Goal: Task Accomplishment & Management: Complete application form

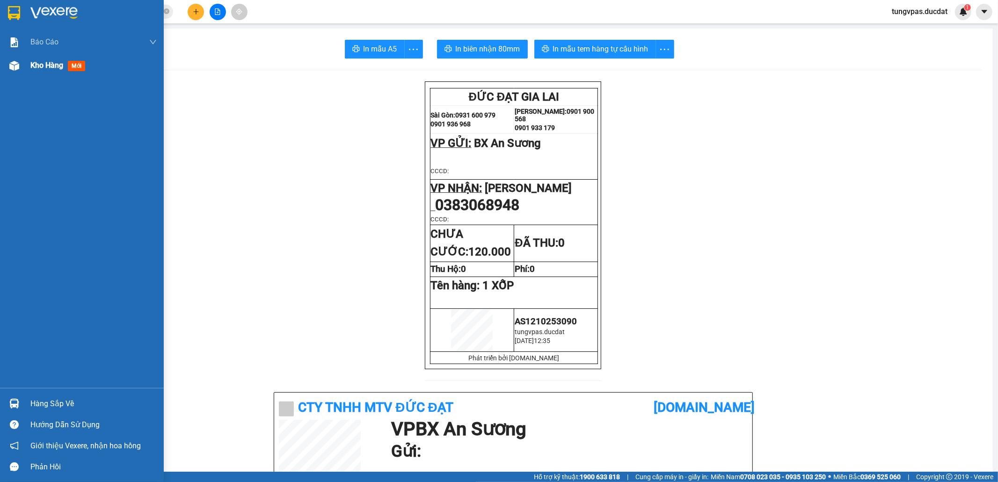
click at [17, 72] on div at bounding box center [14, 66] width 16 height 16
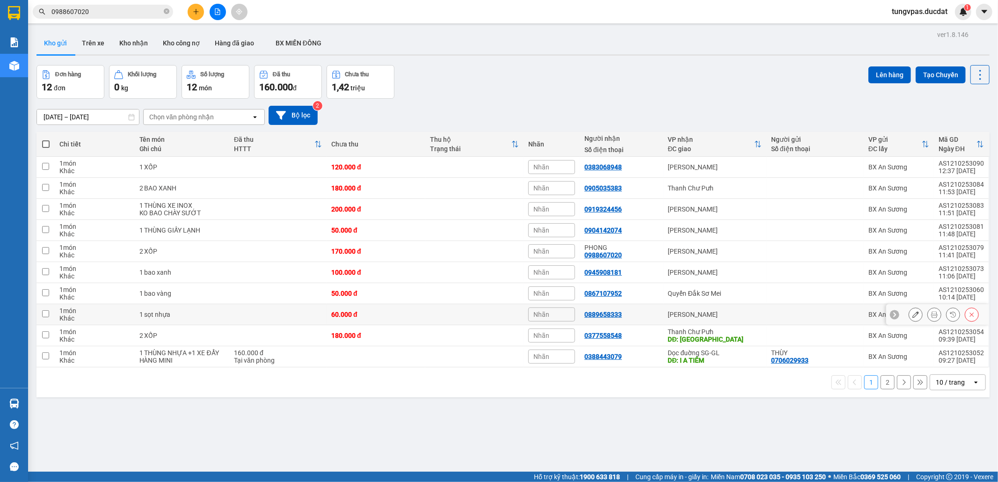
click at [912, 317] on icon at bounding box center [915, 314] width 7 height 7
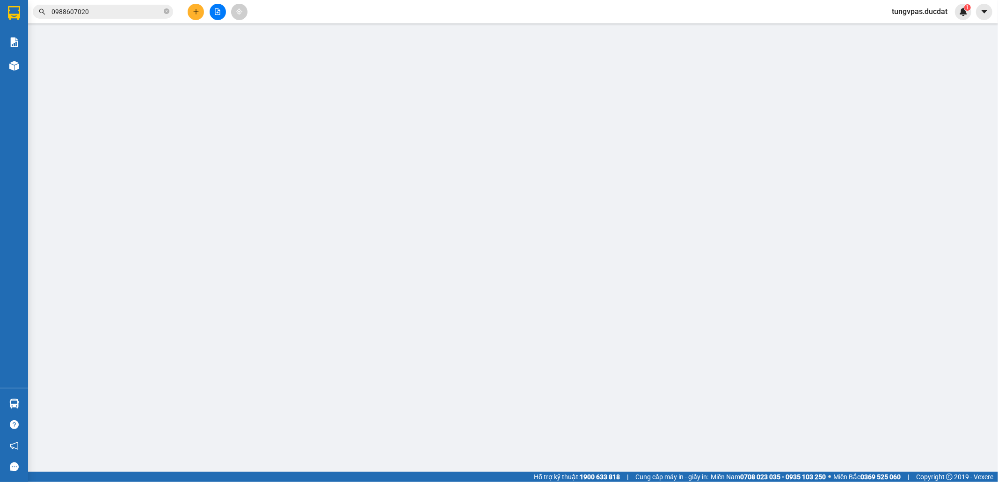
type input "0889658333"
type input "0"
type input "60.000"
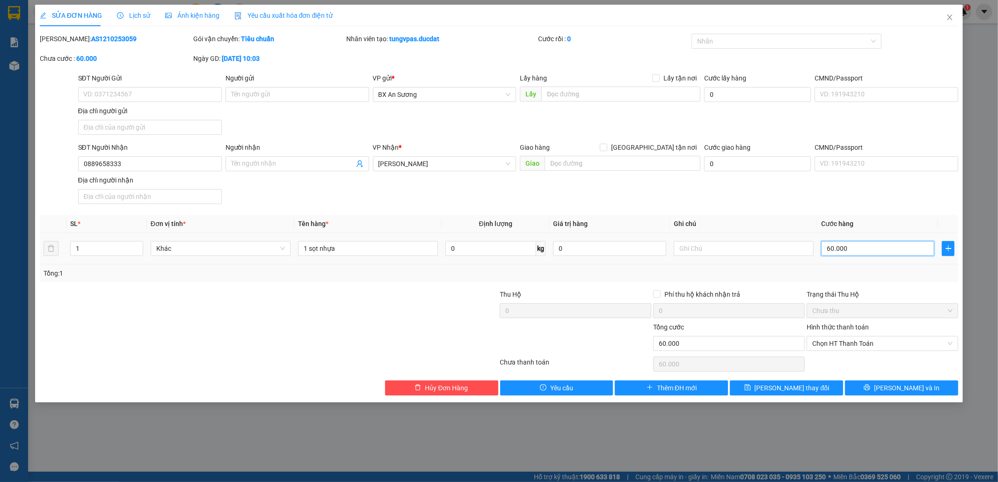
click at [867, 251] on input "60.000" at bounding box center [877, 248] width 113 height 15
type input "8"
type input "80"
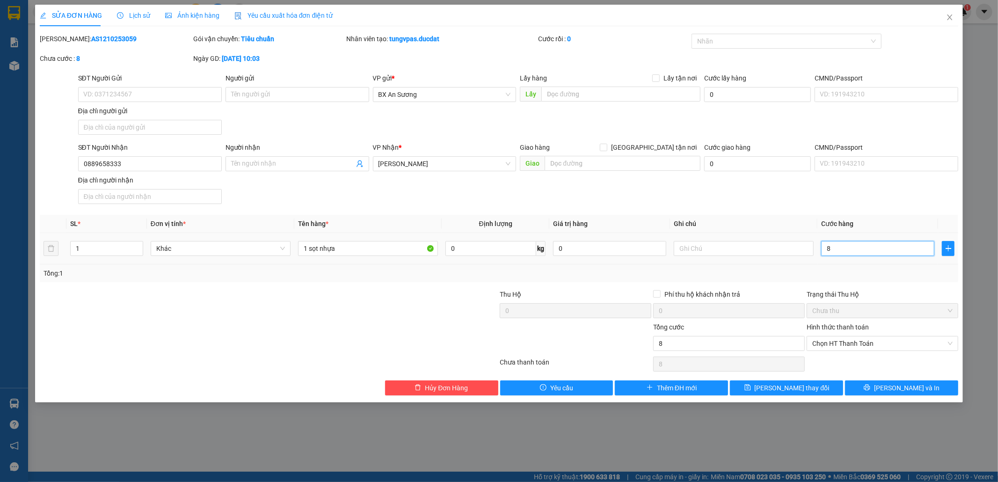
type input "80"
type input "80.000"
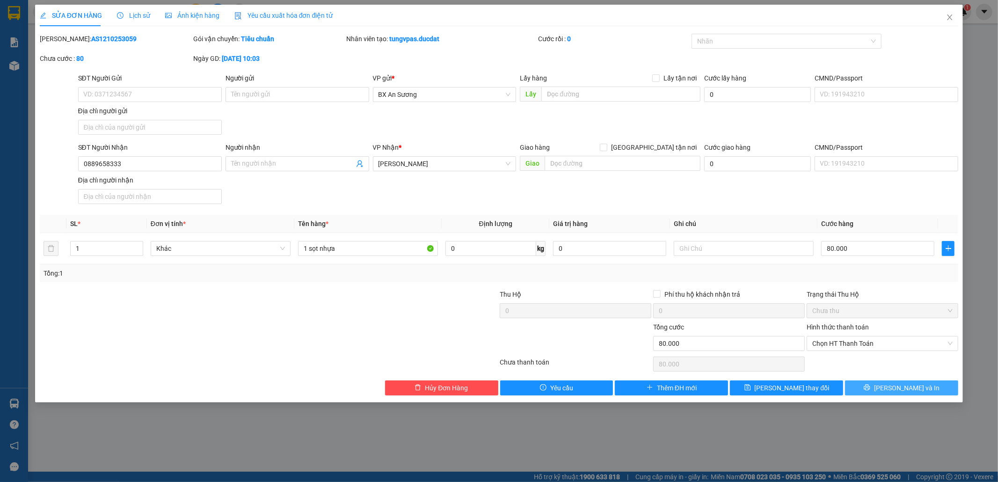
click at [897, 386] on span "[PERSON_NAME] và In" at bounding box center [906, 388] width 65 height 10
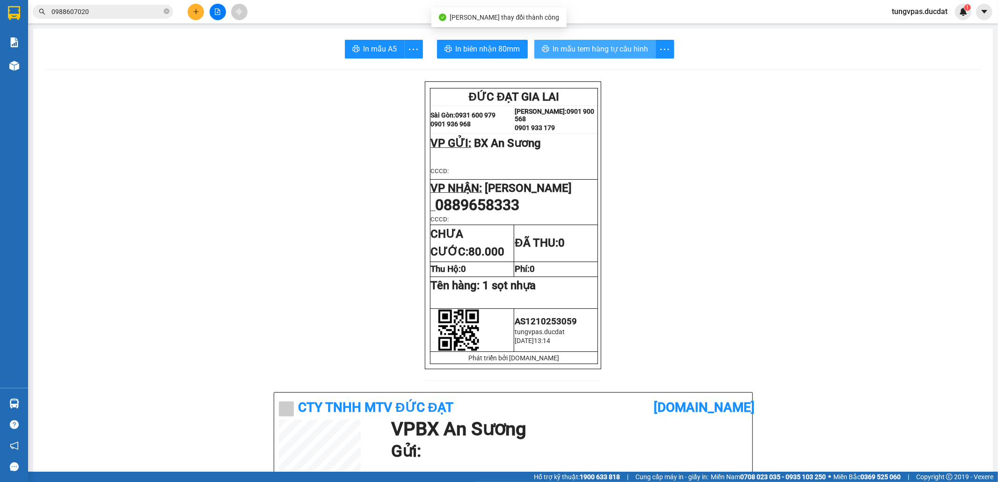
click at [564, 49] on span "In mẫu tem hàng tự cấu hình" at bounding box center [600, 49] width 95 height 12
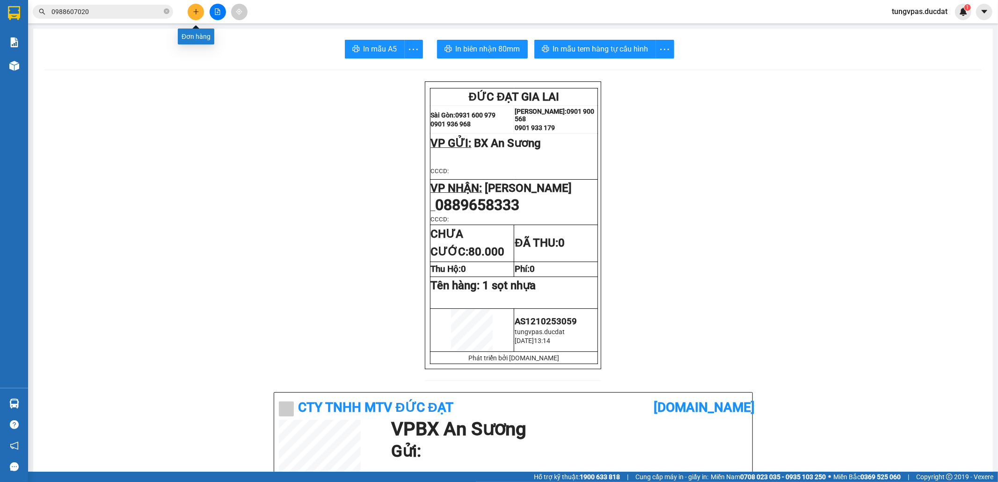
click at [193, 10] on icon "plus" at bounding box center [196, 11] width 7 height 7
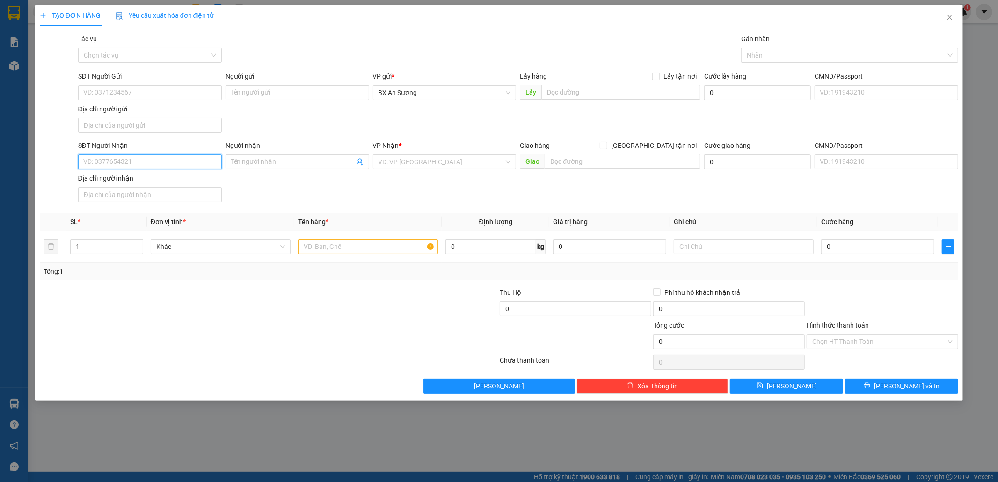
click at [166, 161] on input "SĐT Người Nhận" at bounding box center [150, 161] width 144 height 15
click at [212, 181] on div "0976912594" at bounding box center [150, 182] width 132 height 10
type input "0976912594"
click at [363, 249] on input "text" at bounding box center [368, 246] width 140 height 15
type input "1 XỐP"
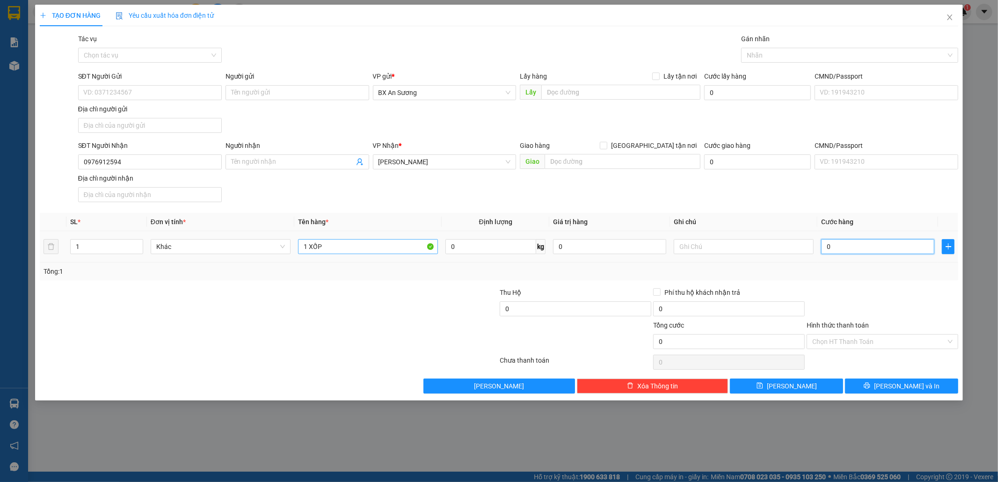
type input "5"
type input "50"
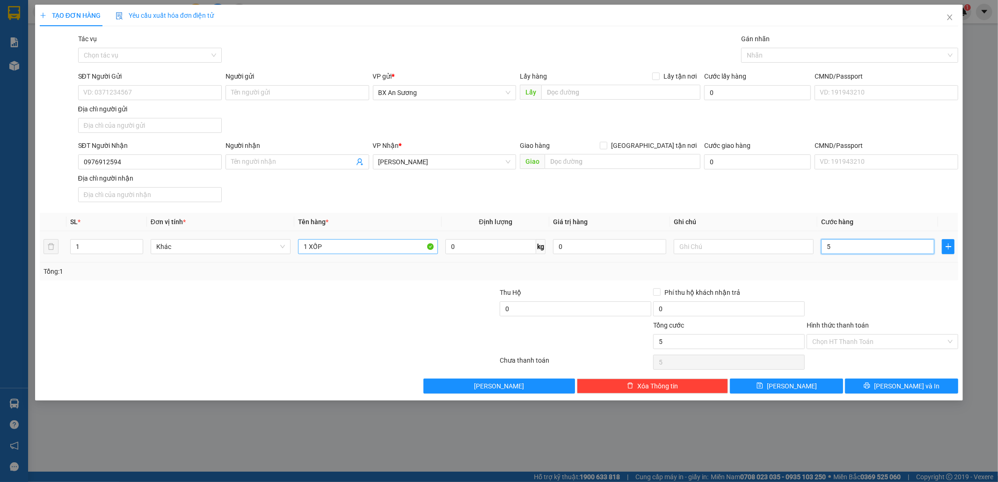
type input "50"
type input "50.000"
click at [902, 393] on button "[PERSON_NAME] và In" at bounding box center [901, 385] width 113 height 15
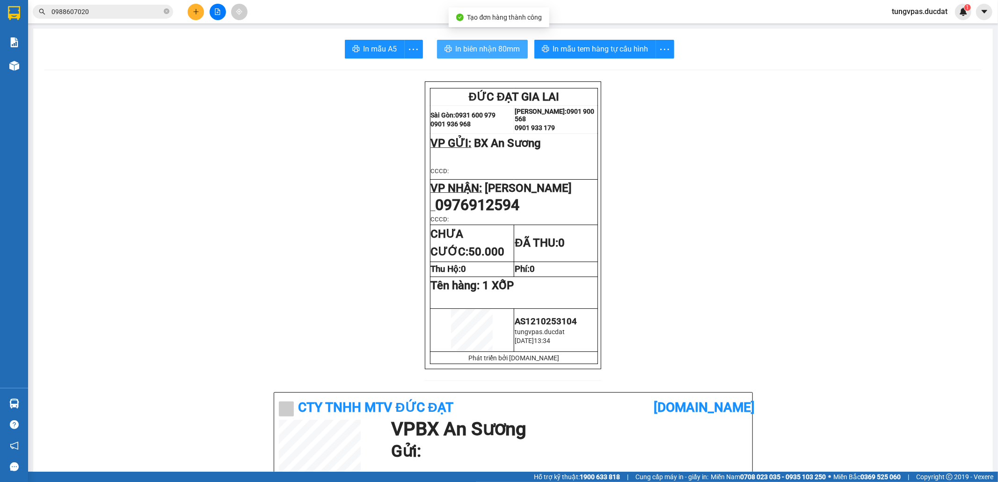
click at [504, 49] on span "In biên nhận 80mm" at bounding box center [488, 49] width 65 height 12
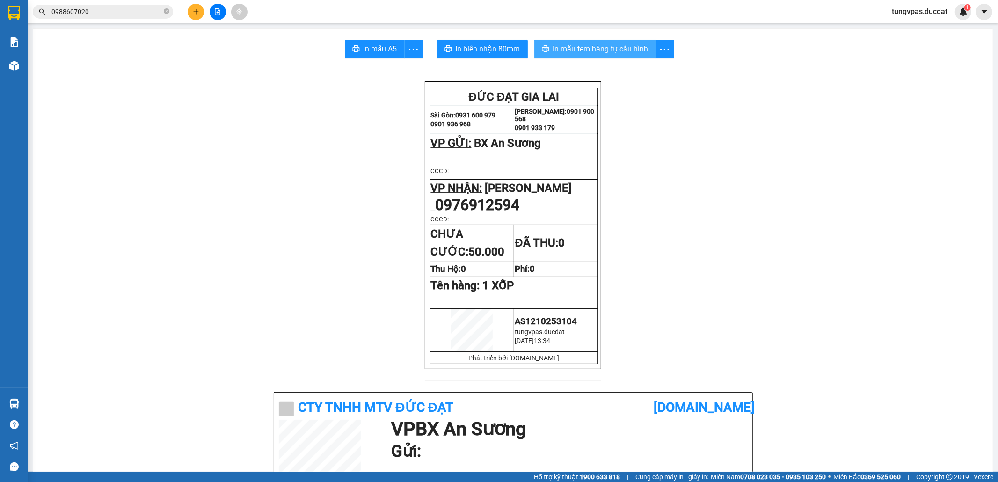
click at [623, 42] on button "In mẫu tem hàng tự cấu hình" at bounding box center [595, 49] width 122 height 19
click at [194, 12] on icon "plus" at bounding box center [196, 11] width 7 height 7
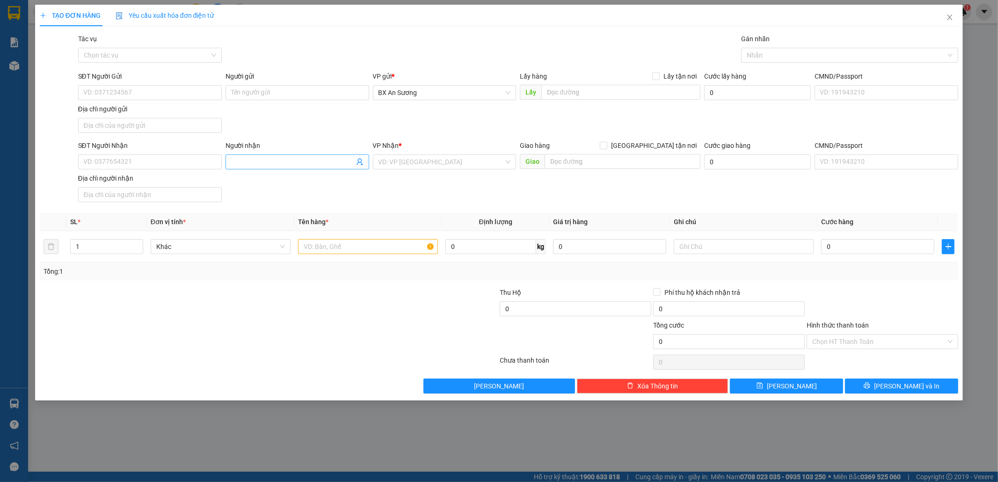
click at [267, 163] on input "Người nhận" at bounding box center [292, 162] width 123 height 10
type input "C LỆ"
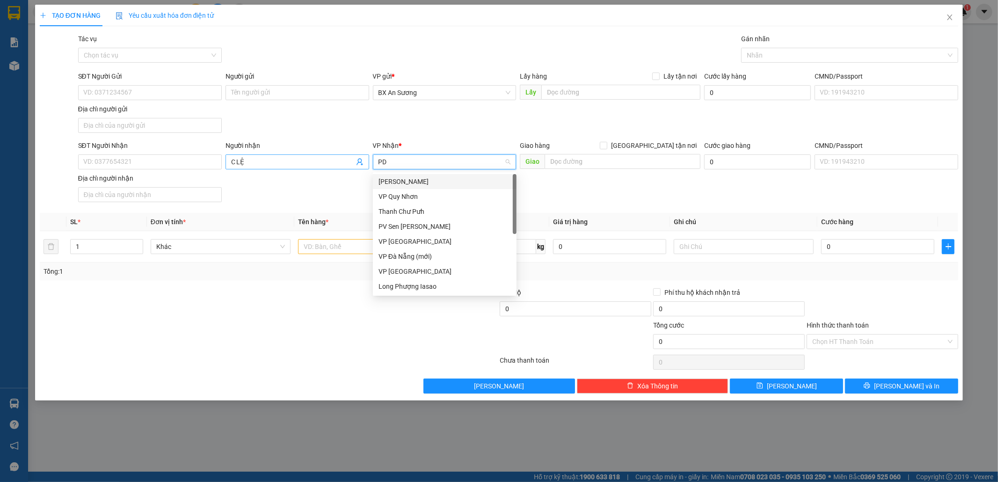
type input "PDP"
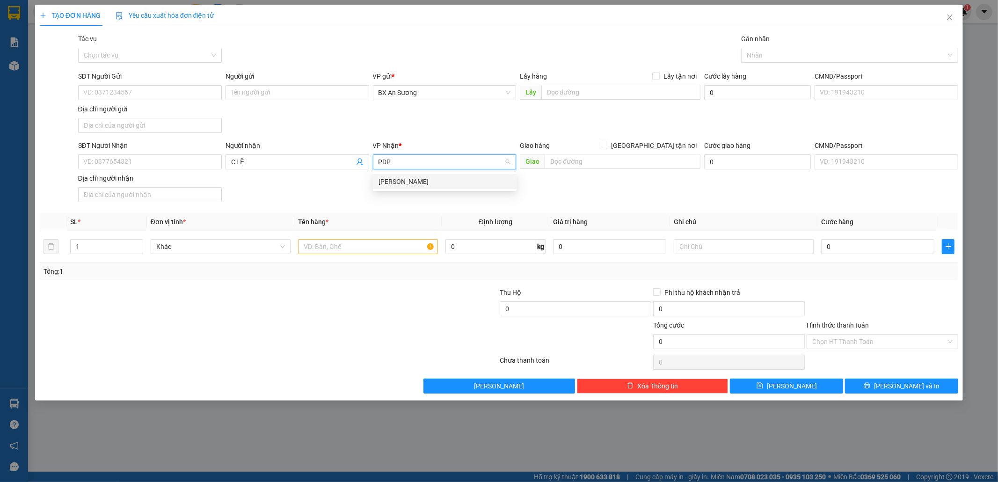
click at [406, 181] on div "[PERSON_NAME]" at bounding box center [444, 181] width 132 height 10
click at [396, 247] on input "text" at bounding box center [368, 246] width 140 height 15
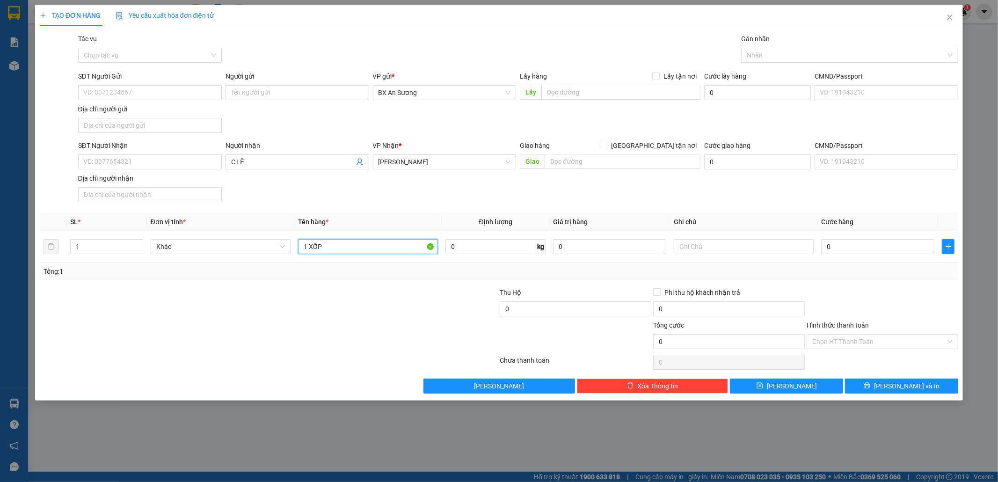
type input "1 XỐP"
type input "1"
type input "15"
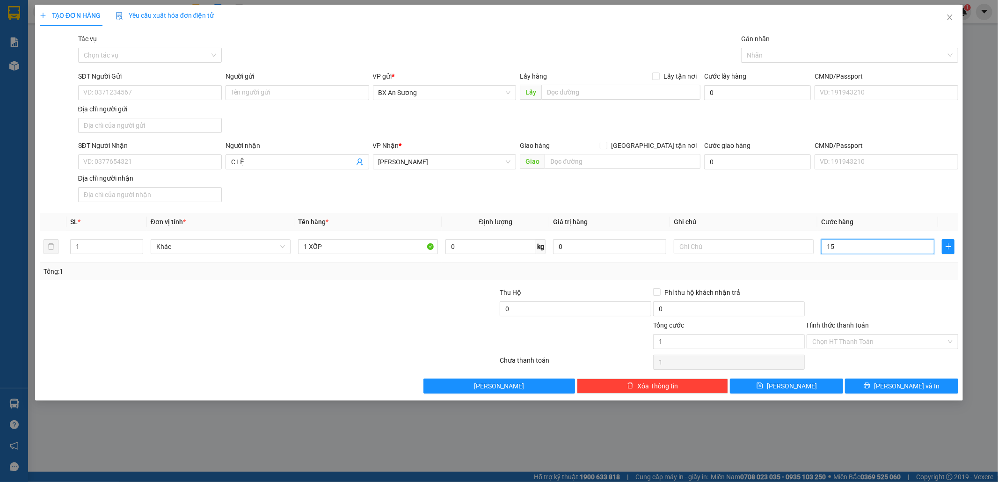
type input "15"
type input "151"
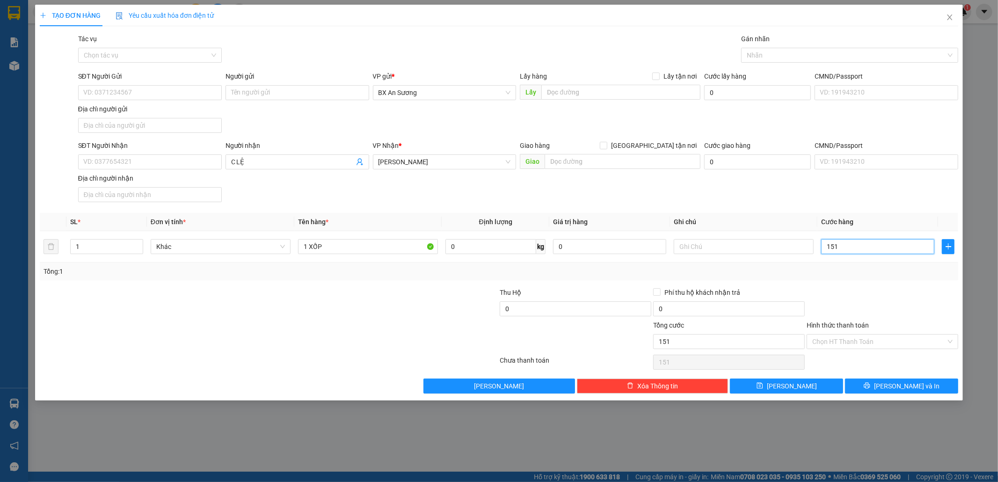
type input "15"
type input "150"
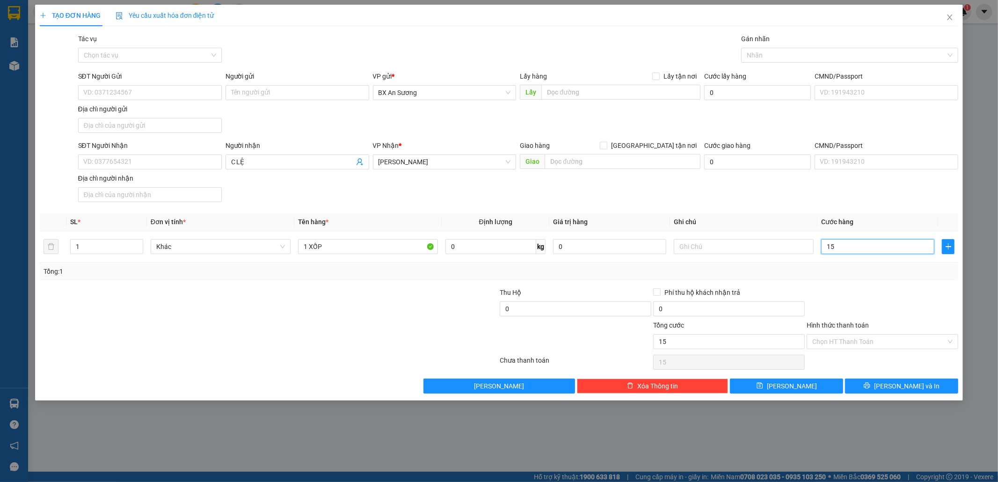
type input "150"
type input "150.000"
click at [927, 392] on button "[PERSON_NAME] và In" at bounding box center [901, 385] width 113 height 15
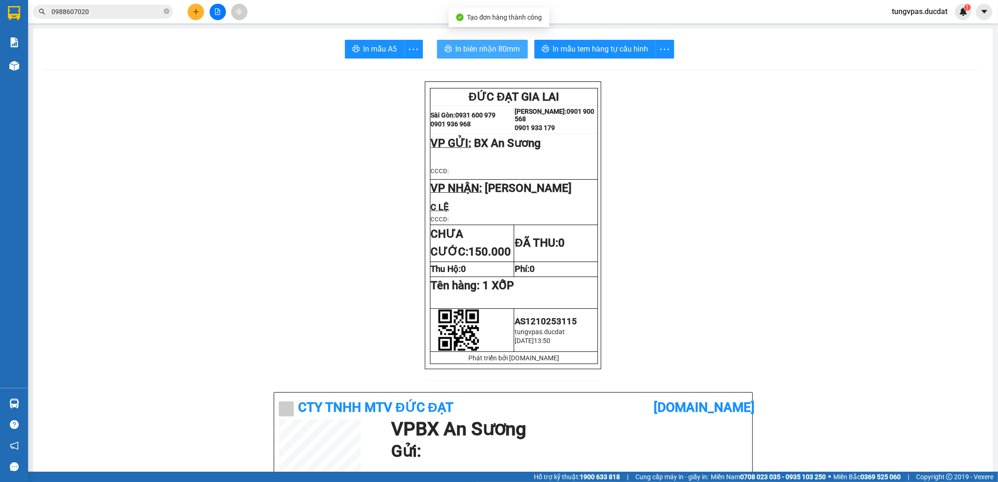
click at [501, 48] on span "In biên nhận 80mm" at bounding box center [488, 49] width 65 height 12
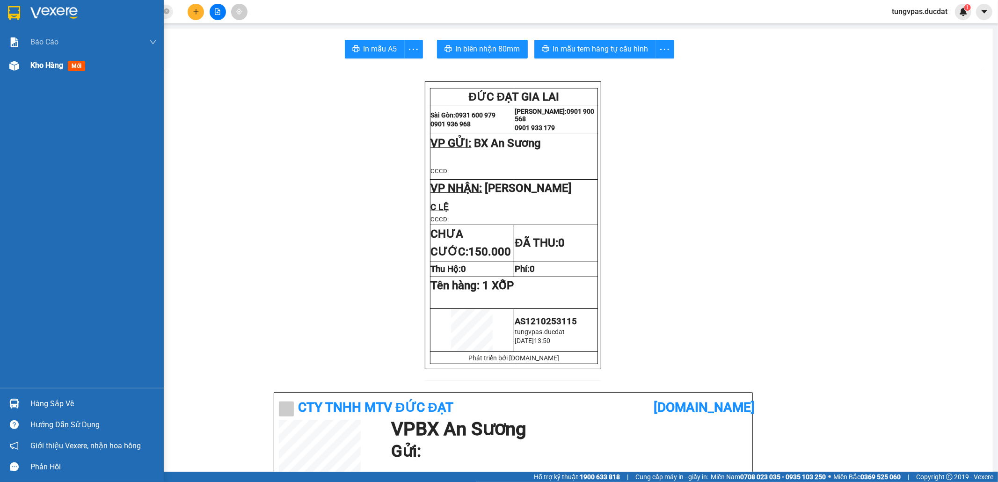
click at [18, 68] on img at bounding box center [14, 66] width 10 height 10
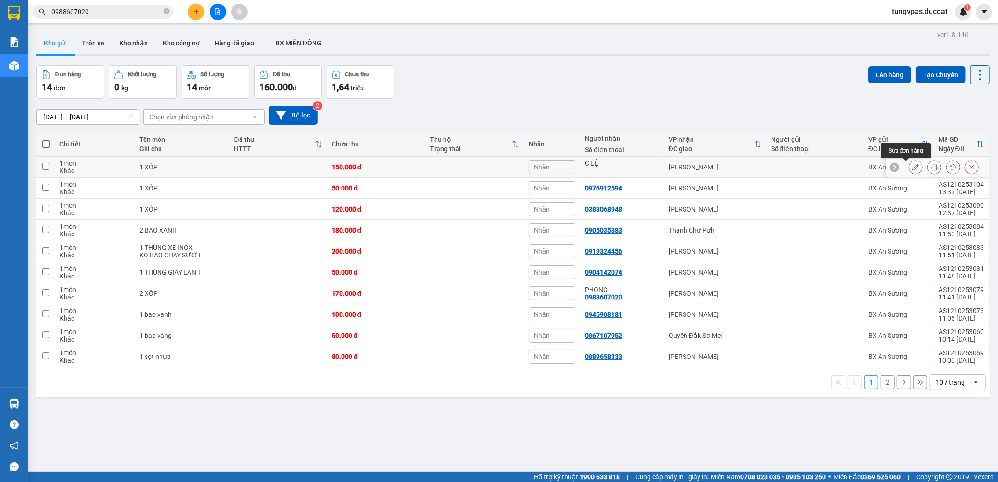
click at [912, 166] on icon at bounding box center [915, 167] width 7 height 7
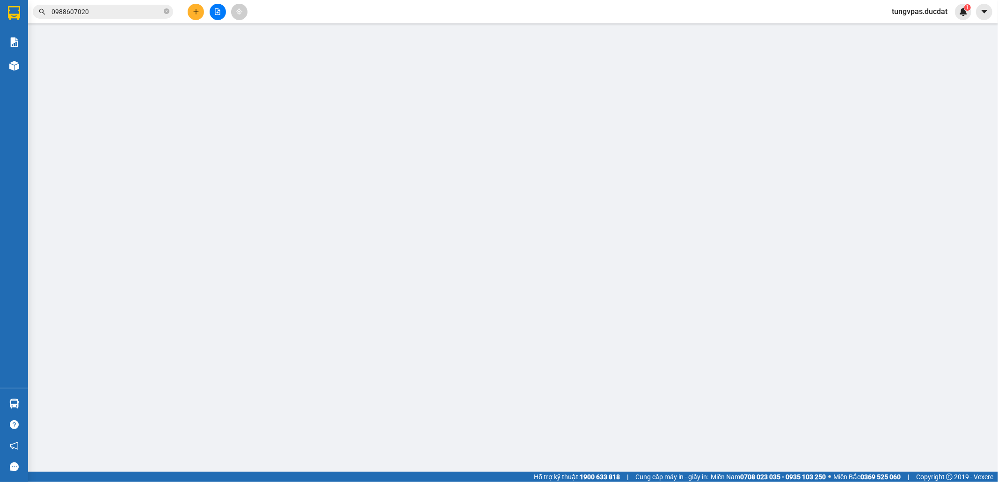
type input "C LỆ"
type input "0"
type input "150.000"
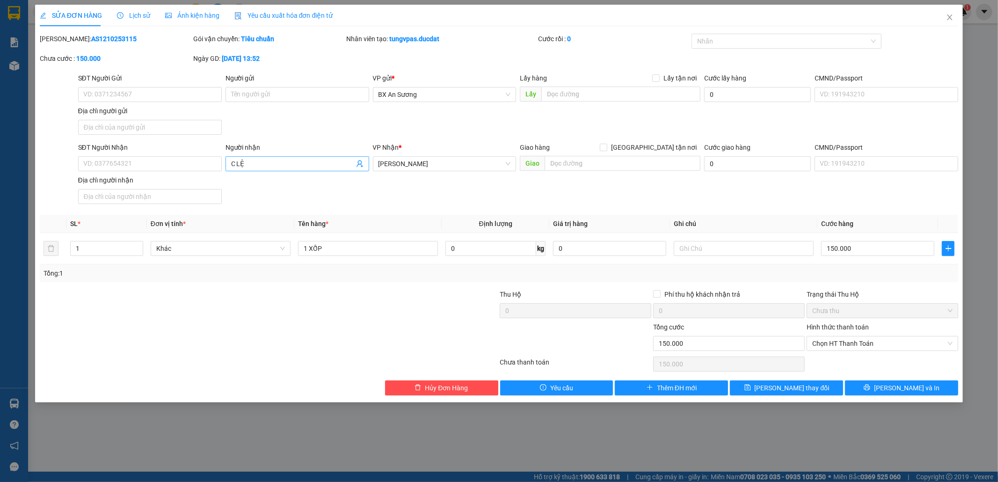
click at [356, 165] on icon "user-add" at bounding box center [359, 163] width 7 height 7
click at [342, 164] on input "C LỆ" at bounding box center [292, 164] width 123 height 10
click at [268, 165] on input "C LỆ" at bounding box center [292, 164] width 123 height 10
click at [380, 210] on div "Total Paid Fee 0 Total UnPaid Fee 150.000 Cash Collection Total Fee Mã ĐH: AS12…" at bounding box center [499, 215] width 919 height 362
drag, startPoint x: 251, startPoint y: 162, endPoint x: 220, endPoint y: 161, distance: 30.9
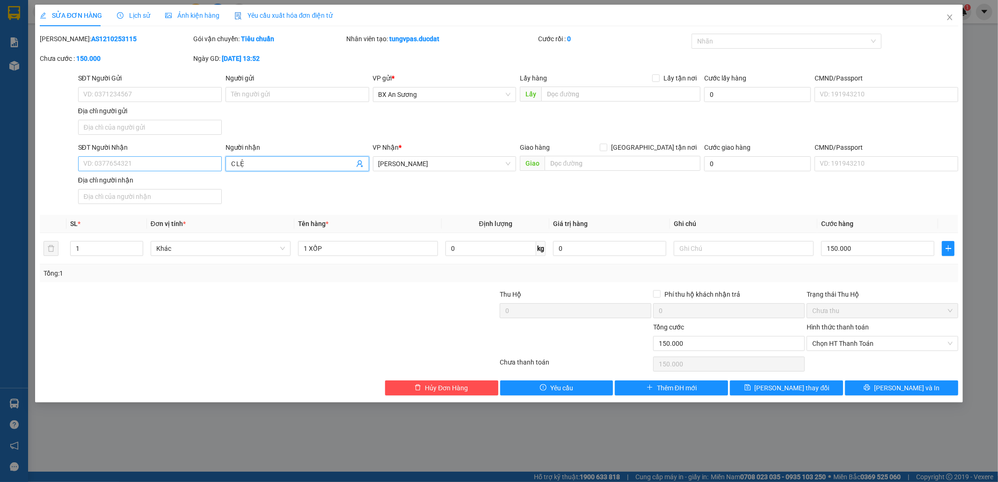
click at [221, 161] on div "SĐT Người Nhận VD: 0377654321 Người nhận C LỆ VP Nhận * [PERSON_NAME] Giao hàng…" at bounding box center [518, 174] width 884 height 65
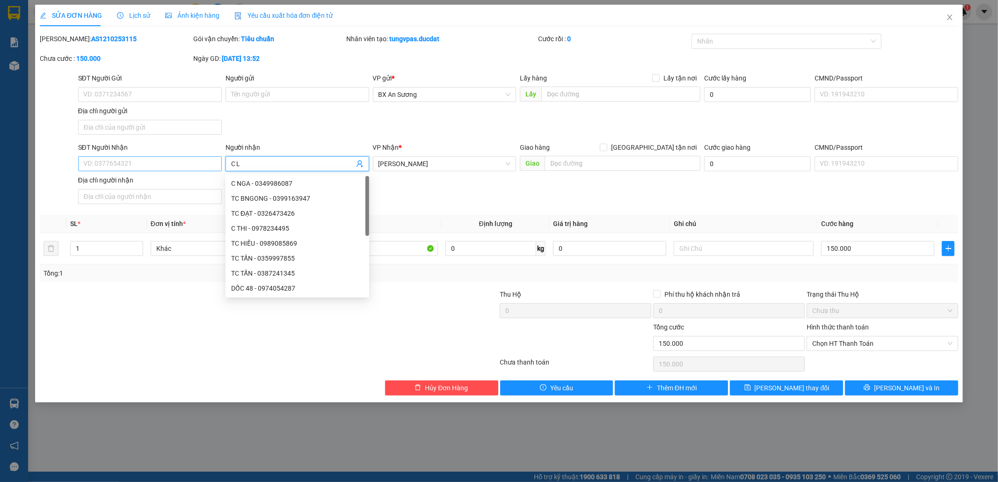
type input "C LỆ"
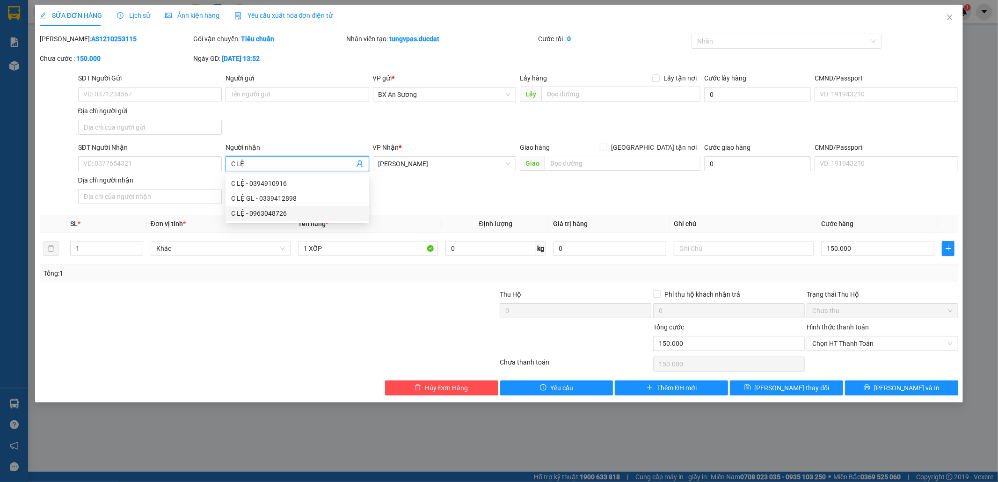
click at [296, 209] on div "C LỆ - 0963048726" at bounding box center [297, 213] width 132 height 10
type input "0963048726"
type input "C LỆ"
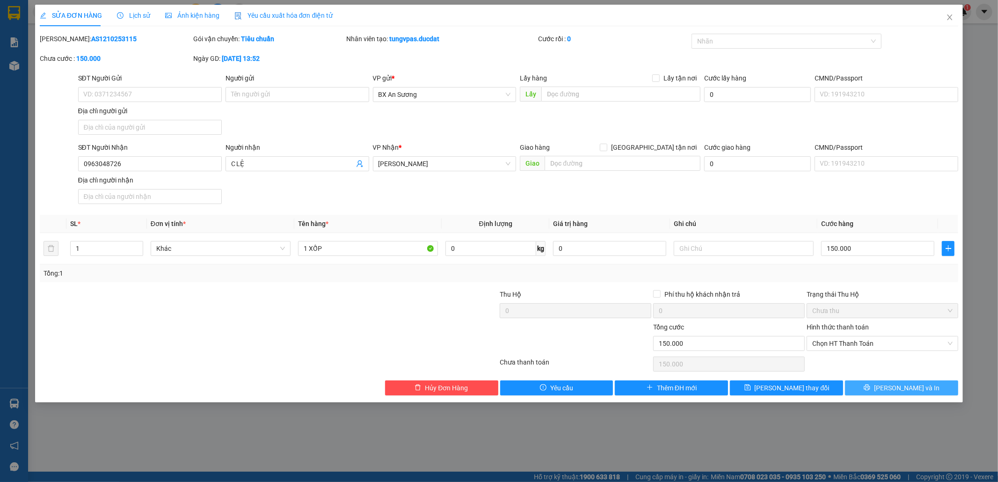
click at [863, 385] on button "[PERSON_NAME] và In" at bounding box center [901, 387] width 113 height 15
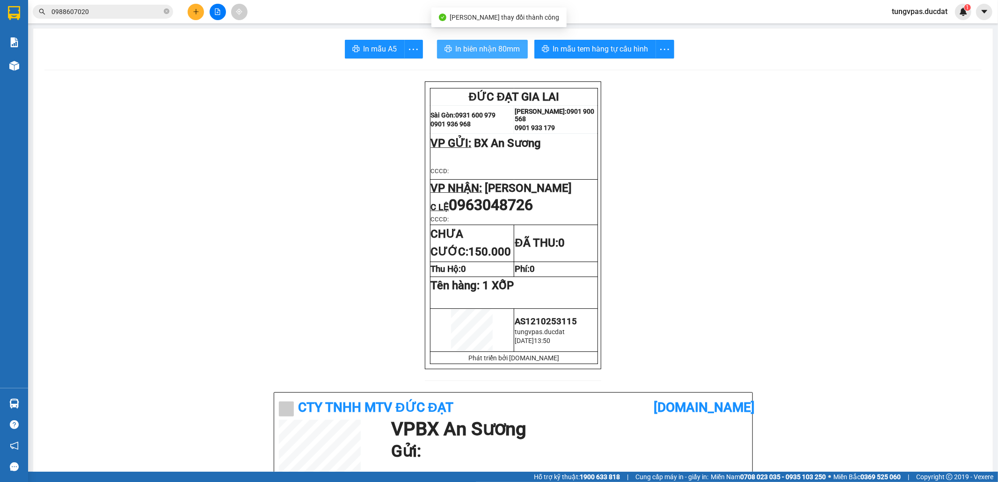
click at [511, 45] on span "In biên nhận 80mm" at bounding box center [488, 49] width 65 height 12
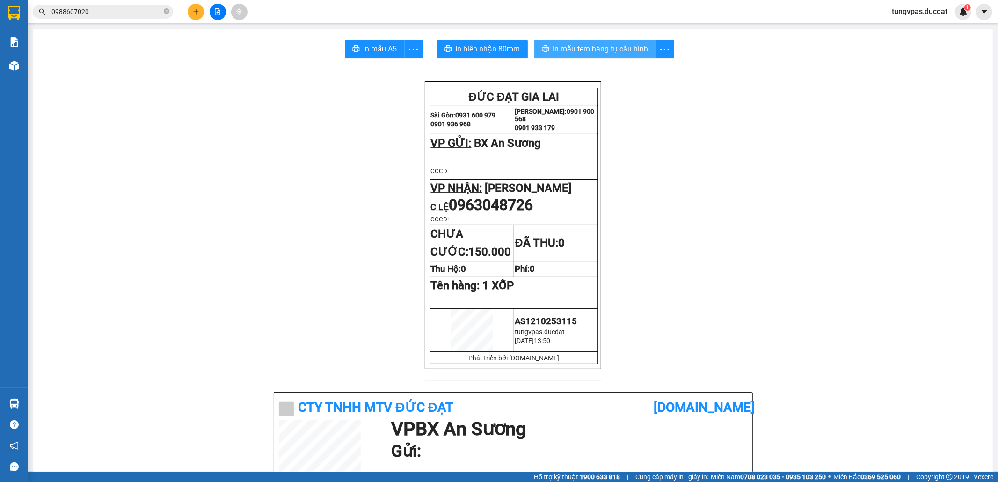
click at [610, 44] on span "In mẫu tem hàng tự cấu hình" at bounding box center [600, 49] width 95 height 12
